Goal: Task Accomplishment & Management: Manage account settings

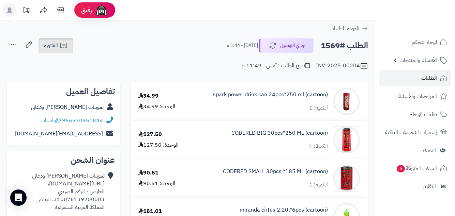
click at [62, 44] on icon at bounding box center [64, 46] width 8 height 8
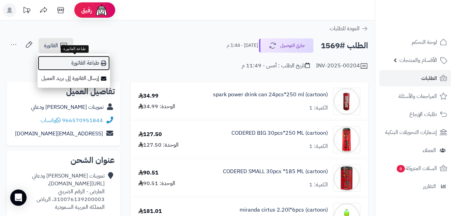
click at [86, 64] on link "طباعة الفاتورة" at bounding box center [73, 63] width 73 height 15
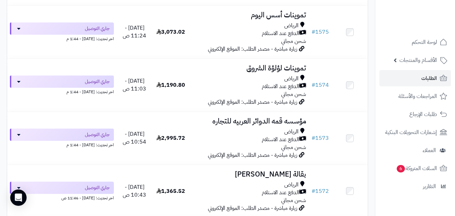
scroll to position [576, 0]
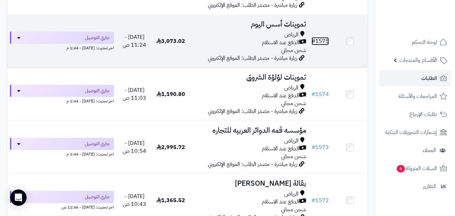
click at [323, 37] on link "# 1575" at bounding box center [319, 41] width 17 height 8
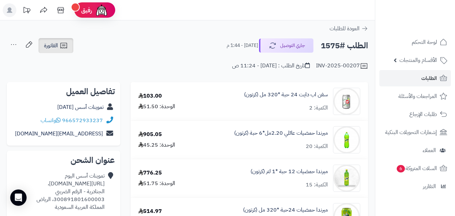
click at [53, 43] on span "الفاتورة" at bounding box center [51, 46] width 14 height 8
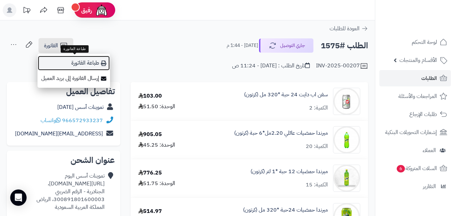
click at [91, 62] on link "طباعة الفاتورة" at bounding box center [73, 63] width 73 height 15
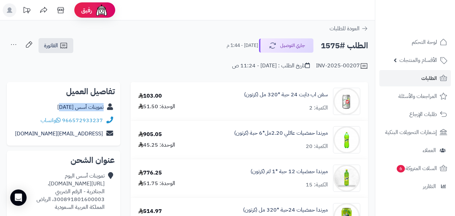
copy div "تموينات أسس اليوم"
drag, startPoint x: 62, startPoint y: 107, endPoint x: 118, endPoint y: 113, distance: 56.9
click at [118, 113] on div "تفاصيل العميل تموينات أسس اليوم 966572933237 واتساب aususu@tt.com" at bounding box center [63, 114] width 113 height 64
